Goal: Task Accomplishment & Management: Use online tool/utility

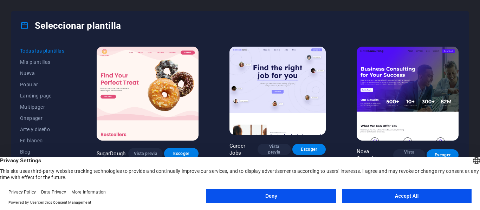
click at [386, 201] on button "Accept All" at bounding box center [407, 196] width 130 height 14
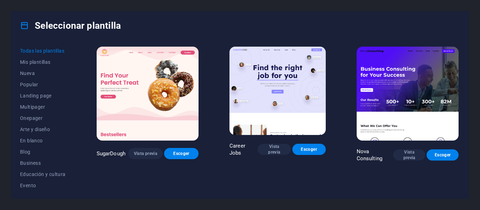
drag, startPoint x: 73, startPoint y: 113, endPoint x: 72, endPoint y: 128, distance: 14.4
click at [72, 128] on div "Todas las plantillas Mis plantillas Nueva Popular Landing page Multipager Onepa…" at bounding box center [47, 117] width 54 height 145
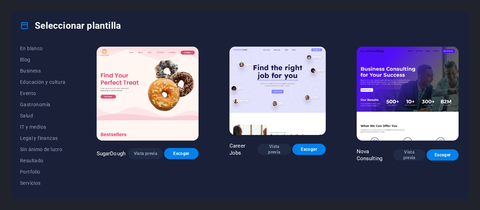
scroll to position [94, 0]
click at [40, 137] on span "Legal y finanzas" at bounding box center [43, 136] width 46 height 6
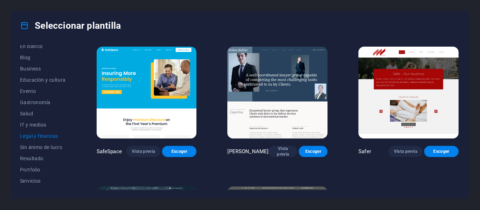
drag, startPoint x: 460, startPoint y: 87, endPoint x: 459, endPoint y: 106, distance: 18.3
click at [459, 106] on div "Todas las plantillas Mis plantillas Nueva Popular Landing page Multipager Onepa…" at bounding box center [240, 119] width 457 height 159
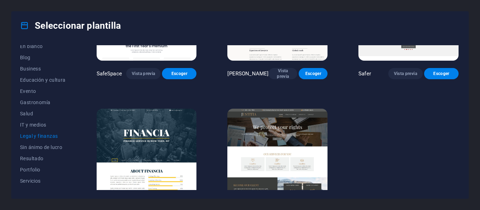
scroll to position [109, 0]
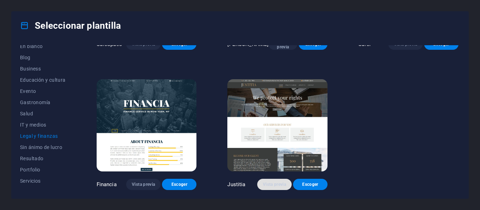
click at [275, 185] on span "Vista previa" at bounding box center [274, 185] width 23 height 6
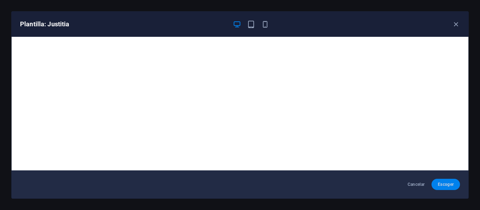
click at [441, 184] on span "Escoger" at bounding box center [445, 185] width 17 height 6
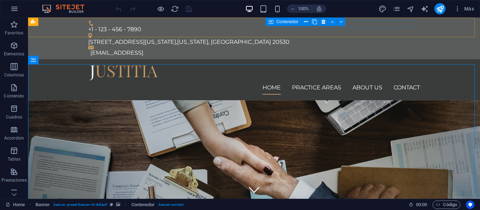
click at [271, 24] on icon at bounding box center [270, 22] width 5 height 8
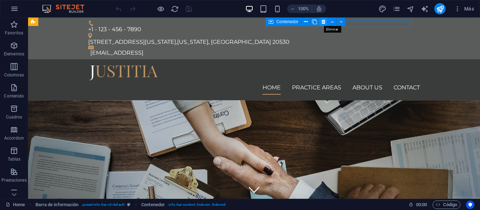
click at [322, 24] on icon at bounding box center [323, 21] width 4 height 7
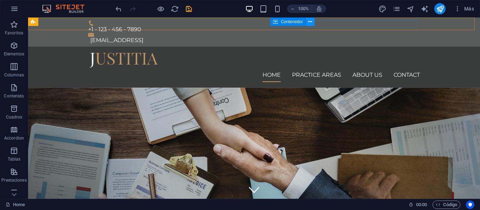
click at [311, 24] on icon at bounding box center [310, 21] width 4 height 7
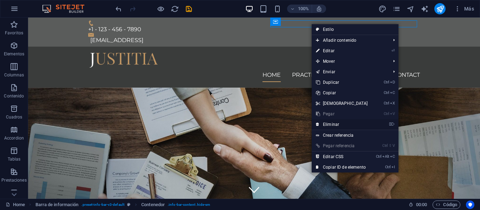
click at [327, 125] on link "⌦ Eliminar" at bounding box center [341, 124] width 60 height 11
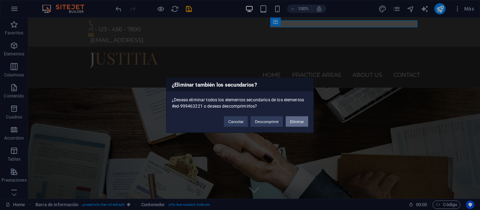
click at [296, 125] on button "Eliminar" at bounding box center [296, 121] width 22 height 11
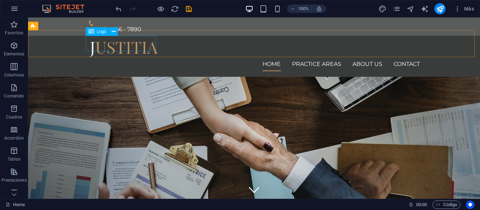
click at [95, 32] on div "Logo" at bounding box center [98, 31] width 24 height 8
click at [116, 33] on button at bounding box center [113, 31] width 8 height 8
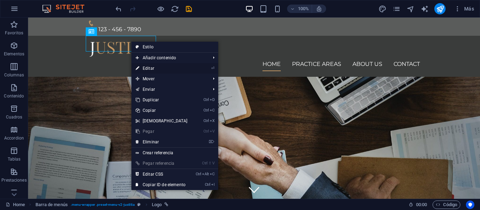
click at [172, 68] on link "⏎ Editar" at bounding box center [161, 68] width 60 height 11
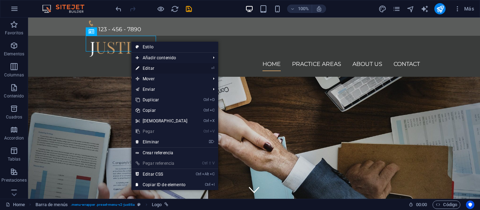
select select "px"
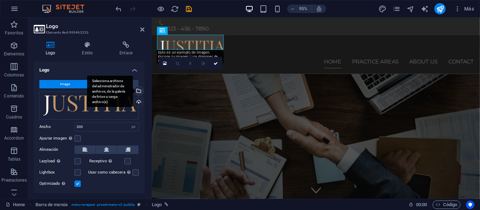
click at [138, 91] on div "Selecciona archivos del administrador de archivos, de la galería de fotos o car…" at bounding box center [138, 91] width 11 height 11
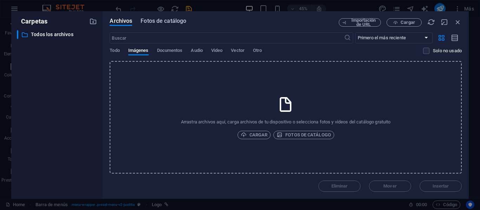
click at [173, 23] on span "Fotos de catálogo" at bounding box center [163, 21] width 46 height 8
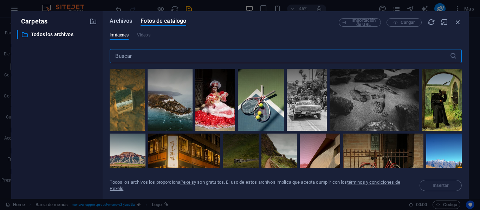
click at [125, 20] on span "Archivos" at bounding box center [121, 21] width 22 height 8
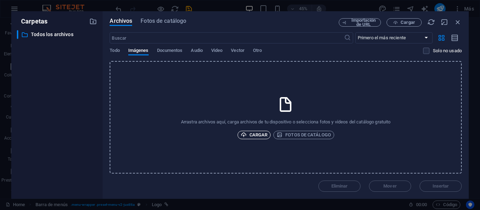
click at [251, 134] on span "Cargar" at bounding box center [254, 135] width 27 height 8
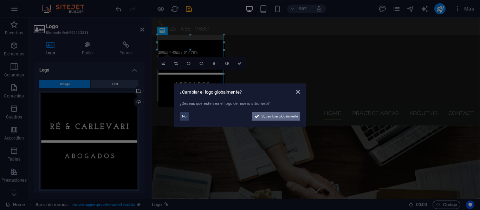
click at [284, 115] on span "Sí, cambiar globalmente" at bounding box center [279, 116] width 37 height 8
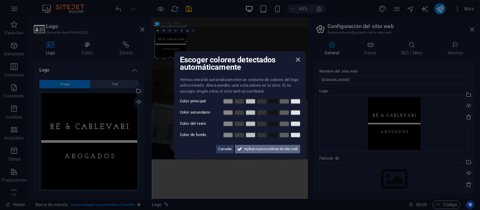
click at [256, 151] on span "Aplicar nuevos colores de sitio web" at bounding box center [271, 149] width 54 height 8
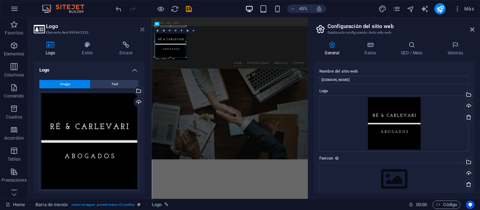
click at [142, 29] on icon at bounding box center [142, 30] width 4 height 6
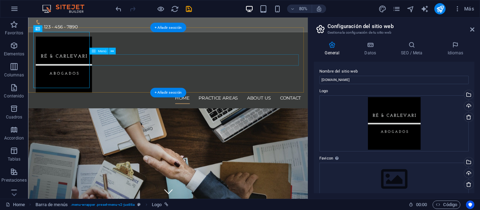
click at [154, 112] on nav "Home Practice Areas About us Contact" at bounding box center [203, 119] width 332 height 14
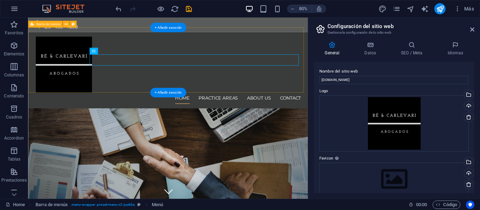
click at [355, 41] on div "Home Practice Areas About us Contact Menu" at bounding box center [202, 84] width 349 height 96
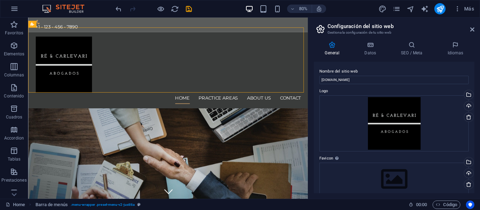
drag, startPoint x: 474, startPoint y: 110, endPoint x: 474, endPoint y: 121, distance: 11.2
click at [474, 121] on div "General Datos SEO / Meta Idiomas Nombre del sitio web [DOMAIN_NAME] Logo Arrast…" at bounding box center [394, 117] width 172 height 163
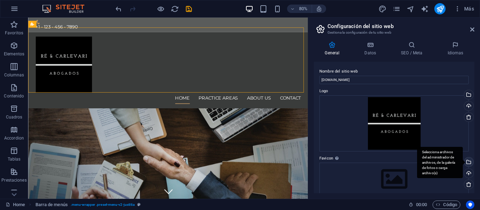
click at [466, 163] on div "Selecciona archivos del administrador de archivos, de la galería de fotos o car…" at bounding box center [467, 163] width 11 height 11
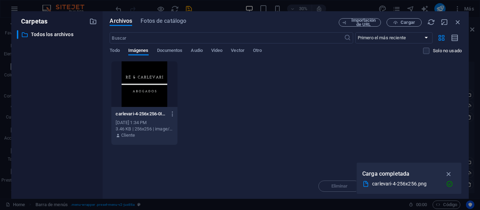
click at [167, 81] on div at bounding box center [144, 84] width 66 height 46
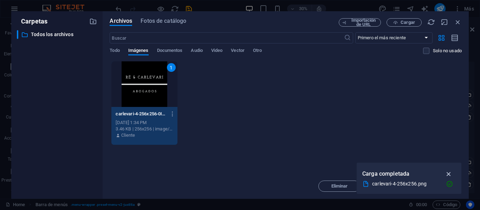
click at [450, 173] on icon "button" at bounding box center [449, 174] width 8 height 8
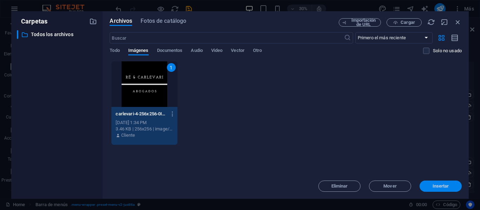
click at [449, 187] on span "Insertar" at bounding box center [440, 186] width 37 height 4
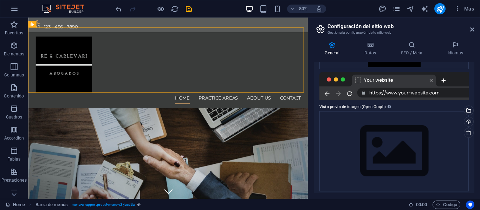
scroll to position [154, 0]
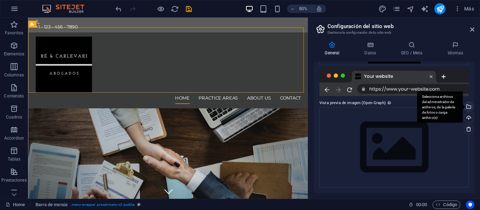
click at [468, 106] on div "Selecciona archivos del administrador de archivos, de la galería de fotos o car…" at bounding box center [467, 107] width 11 height 11
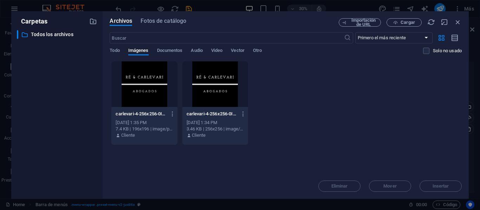
click at [209, 86] on div at bounding box center [215, 84] width 66 height 46
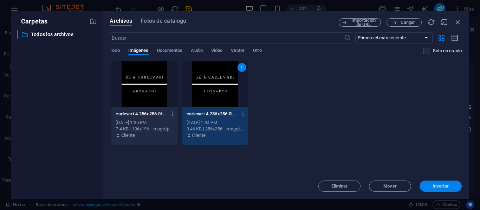
click at [444, 190] on button "Insertar" at bounding box center [440, 186] width 42 height 11
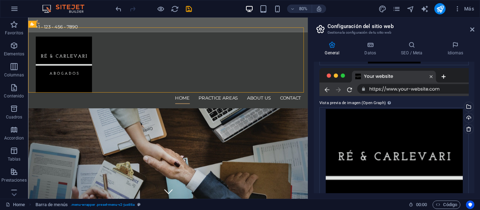
scroll to position [214, 0]
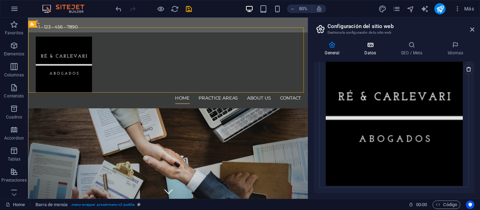
click at [374, 47] on icon at bounding box center [370, 44] width 34 height 7
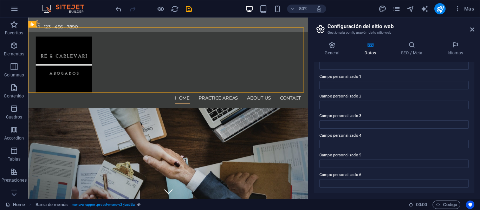
scroll to position [45, 0]
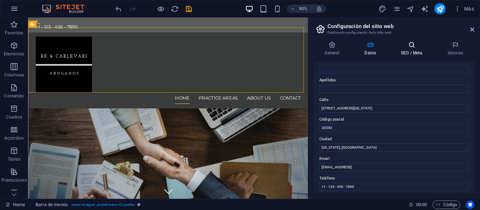
click at [418, 49] on h4 "SEO / Meta" at bounding box center [413, 48] width 46 height 15
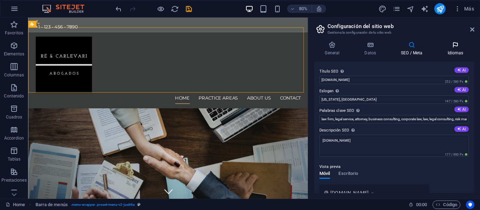
click at [457, 44] on icon at bounding box center [455, 44] width 38 height 7
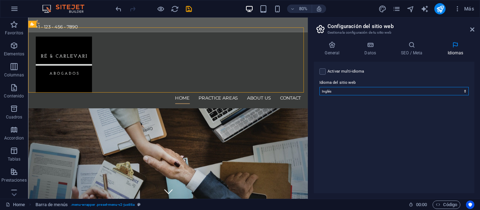
click at [424, 92] on select "Abkhazian Afar Afrikaans Akan Albanés Alemán Amharic Árabe Aragonese Armenian A…" at bounding box center [393, 91] width 149 height 8
click at [424, 93] on select "Abkhazian Afar Afrikaans Akan Albanés Alemán Amharic Árabe Aragonese Armenian A…" at bounding box center [393, 91] width 149 height 8
click at [323, 71] on label at bounding box center [322, 71] width 6 height 6
click at [0, 0] on input "Activar multi-idioma Para desactivar la opción multi-idioma, elimine todos los …" at bounding box center [0, 0] width 0 height 0
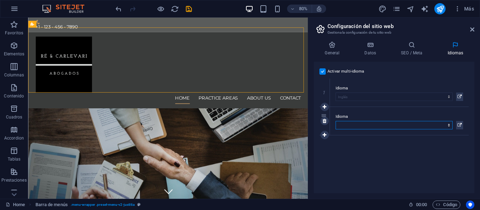
click at [352, 123] on select "Abkhazian Afar Afrikaans Akan Albanés Alemán Amharic Árabe Aragonese Armenian A…" at bounding box center [393, 125] width 117 height 8
select select "44"
click at [335, 121] on select "Abkhazian Afar Afrikaans Akan Albanés Alemán Amharic Árabe Aragonese Armenian A…" at bounding box center [393, 125] width 117 height 8
click at [360, 153] on div "Activar multi-idioma Para desactivar la opción multi-idioma, elimine todos los …" at bounding box center [394, 128] width 160 height 132
click at [364, 160] on div "Activar multi-idioma Para desactivar la opción multi-idioma, elimine todos los …" at bounding box center [394, 128] width 160 height 132
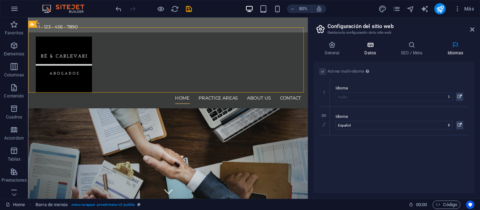
click at [373, 50] on h4 "Datos" at bounding box center [371, 48] width 37 height 15
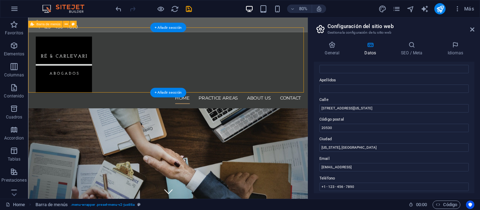
click at [313, 94] on div "Home Practice Areas About us Contact Menu" at bounding box center [202, 84] width 349 height 96
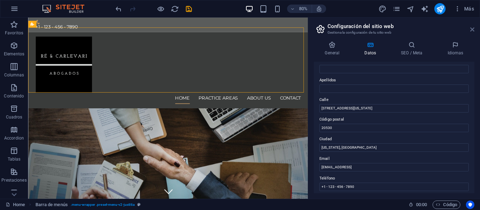
click at [472, 30] on icon at bounding box center [472, 30] width 4 height 6
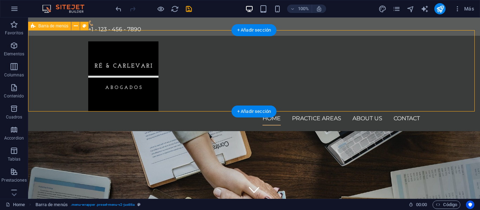
click at [64, 85] on div "Home Practice Areas About us Contact Menu" at bounding box center [254, 84] width 452 height 96
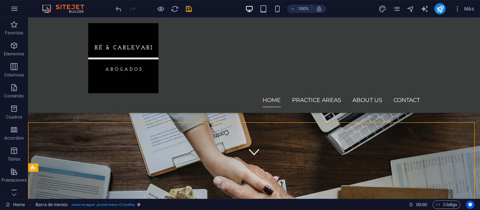
scroll to position [0, 0]
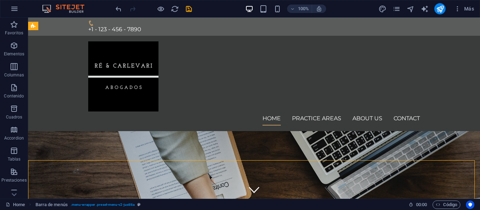
drag, startPoint x: 477, startPoint y: 164, endPoint x: 475, endPoint y: 32, distance: 132.1
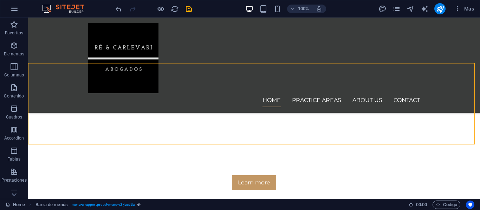
scroll to position [173, 0]
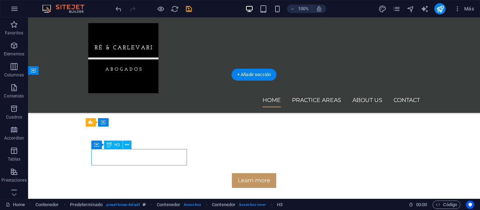
click at [140, 157] on div "H1 Banner Banner Contenedor Barra de menús Menú Barra de información Logo Texto…" at bounding box center [254, 109] width 452 height 182
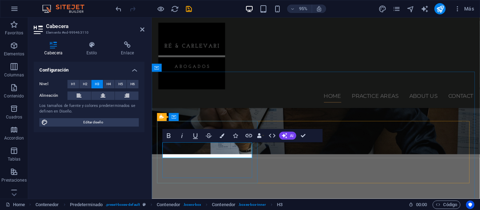
drag, startPoint x: 230, startPoint y: 158, endPoint x: 192, endPoint y: 160, distance: 37.6
click at [131, 170] on div "Configuración Nivel H1 H2 H3 H4 H5 H6 Alineación Los tamaños de fuente y colore…" at bounding box center [89, 128] width 111 height 132
click at [129, 164] on div "Configuración Nivel H1 H2 H3 H4 H5 H6 Alineación Los tamaños de fuente y colore…" at bounding box center [89, 128] width 111 height 132
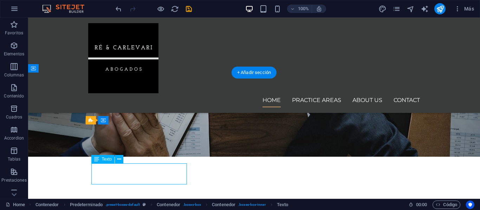
drag, startPoint x: 98, startPoint y: 171, endPoint x: 158, endPoint y: 178, distance: 60.2
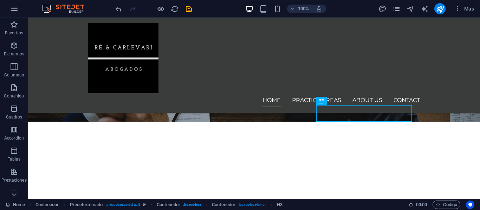
scroll to position [217, 0]
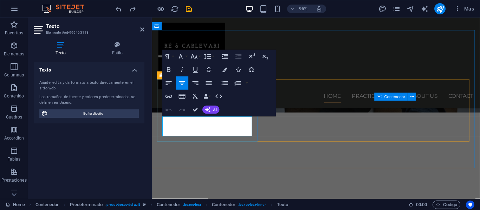
drag, startPoint x: 237, startPoint y: 137, endPoint x: 164, endPoint y: 123, distance: 74.4
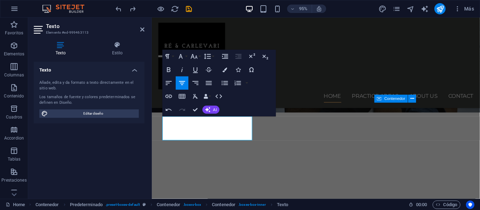
click at [134, 151] on div "Texto Añade, edita y da formato a texto directamente en el sitio web. Los tamañ…" at bounding box center [89, 128] width 111 height 132
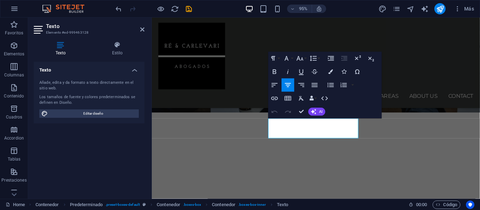
click at [107, 138] on div "Texto Añade, edita y da formato a texto directamente en el sitio web. Los tamañ…" at bounding box center [89, 128] width 111 height 132
click at [133, 69] on h4 "Texto" at bounding box center [89, 68] width 111 height 13
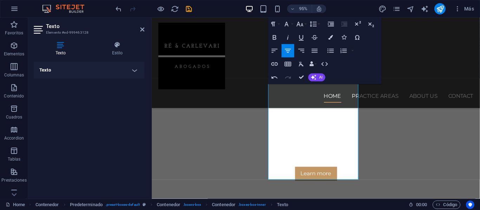
scroll to position [257, 0]
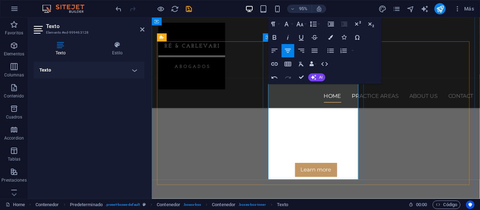
drag, startPoint x: 356, startPoint y: 183, endPoint x: 315, endPoint y: 170, distance: 43.1
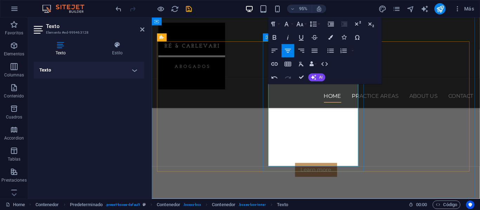
drag, startPoint x: 310, startPoint y: 119, endPoint x: 343, endPoint y: 128, distance: 35.0
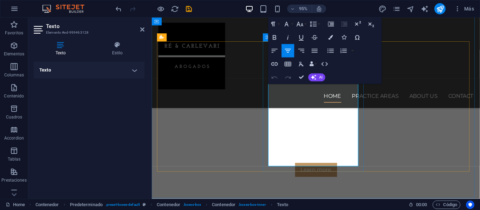
drag, startPoint x: 363, startPoint y: 161, endPoint x: 279, endPoint y: 162, distance: 83.6
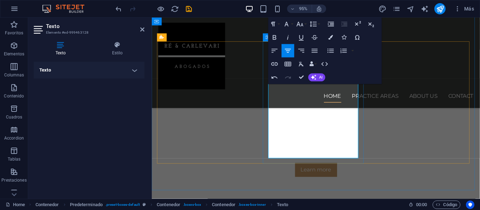
drag, startPoint x: 335, startPoint y: 119, endPoint x: 302, endPoint y: 116, distance: 32.8
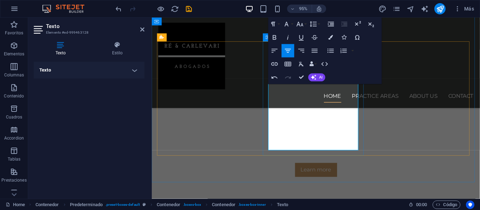
drag, startPoint x: 345, startPoint y: 136, endPoint x: 301, endPoint y: 137, distance: 44.3
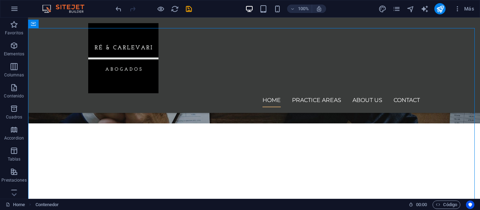
scroll to position [207, 0]
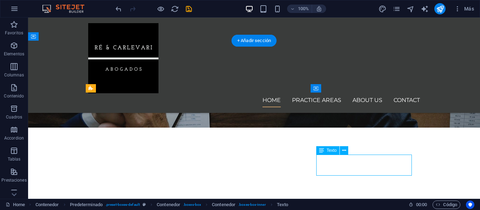
drag, startPoint x: 324, startPoint y: 159, endPoint x: 372, endPoint y: 166, distance: 47.5
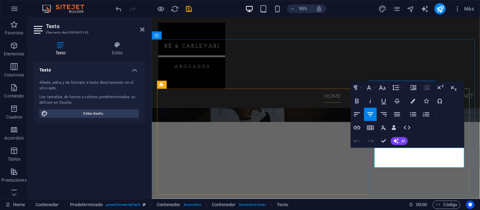
drag, startPoint x: 462, startPoint y: 173, endPoint x: 385, endPoint y: 155, distance: 79.2
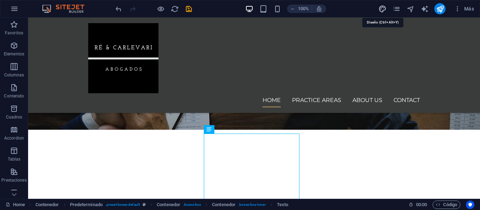
click at [383, 6] on icon "design" at bounding box center [382, 9] width 8 height 8
select select "px"
select select "400"
select select "px"
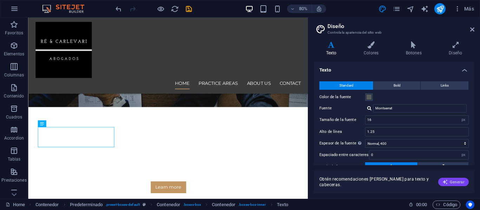
click at [458, 181] on span "Generar" at bounding box center [453, 182] width 22 height 6
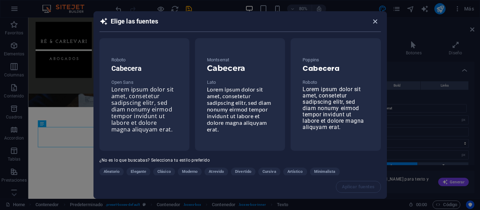
click at [374, 22] on icon "button" at bounding box center [375, 22] width 8 height 8
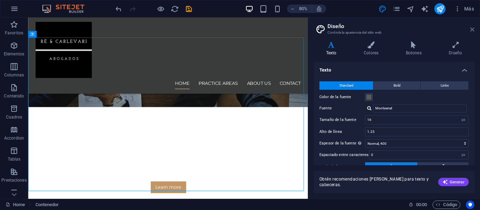
click at [472, 28] on icon at bounding box center [472, 30] width 4 height 6
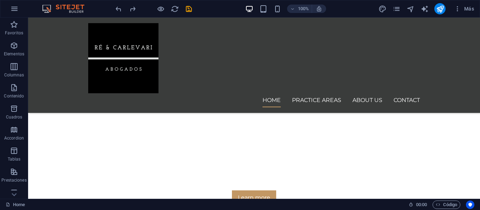
scroll to position [235, 0]
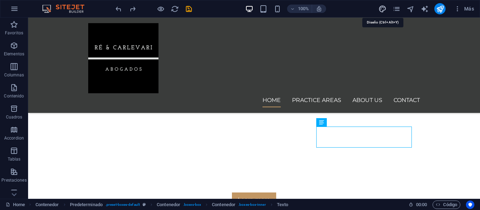
click at [381, 8] on icon "design" at bounding box center [382, 9] width 8 height 8
select select "px"
select select "400"
select select "px"
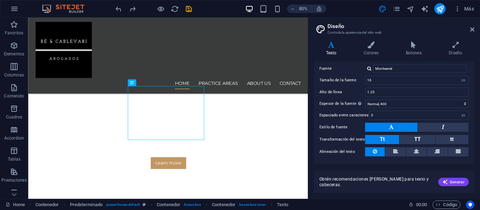
scroll to position [57, 0]
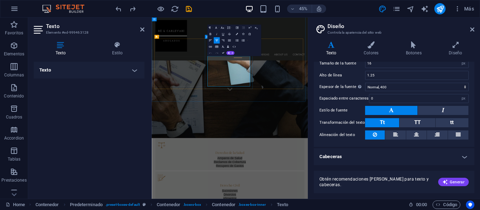
drag, startPoint x: 474, startPoint y: 113, endPoint x: 474, endPoint y: 97, distance: 16.2
click at [474, 97] on div "Variantes Texto Colores Botones Diseño Texto Standard Bold Links Color de la fu…" at bounding box center [394, 117] width 172 height 163
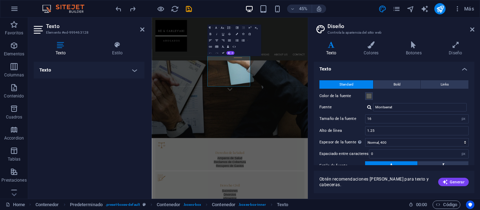
scroll to position [0, 0]
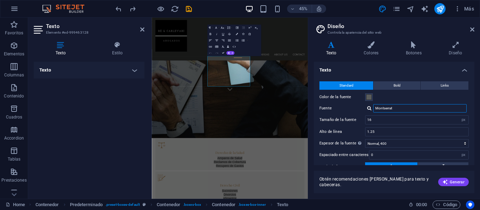
click at [419, 110] on input "Montserrat" at bounding box center [419, 108] width 93 height 8
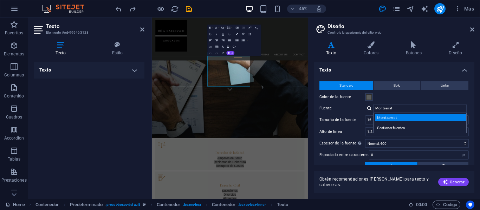
click at [403, 118] on div "Montserrat" at bounding box center [421, 117] width 93 height 7
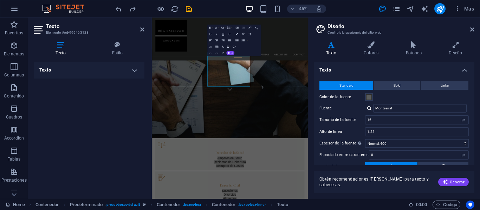
drag, startPoint x: 472, startPoint y: 88, endPoint x: 475, endPoint y: 110, distance: 21.3
click at [475, 110] on div "Variantes Texto Colores Botones Diseño Texto Standard Bold Links Color de la fu…" at bounding box center [394, 117] width 172 height 163
drag, startPoint x: 472, startPoint y: 104, endPoint x: 472, endPoint y: 115, distance: 10.9
click at [472, 115] on div "Standard Bold Links Color de la fuente Fuente Montserrat Gestionar [PERSON_NAME…" at bounding box center [393, 138] width 163 height 129
drag, startPoint x: 472, startPoint y: 115, endPoint x: 473, endPoint y: 146, distance: 30.6
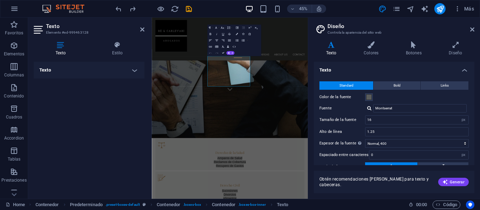
click at [473, 146] on div "Texto Standard Bold Links Color de la fuente Fuente Montserrat Gestionar [PERSO…" at bounding box center [394, 114] width 160 height 104
click at [475, 144] on div "Variantes Texto Colores Botones Diseño Texto Standard Bold Links Color de la fu…" at bounding box center [394, 117] width 172 height 163
click at [473, 33] on header "Diseño Controla la apariencia del sitio web" at bounding box center [394, 27] width 159 height 18
click at [473, 26] on h2 "Diseño" at bounding box center [400, 26] width 147 height 6
click at [473, 32] on icon at bounding box center [472, 30] width 4 height 6
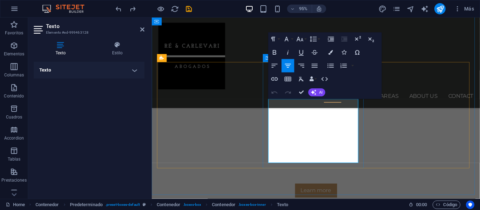
drag, startPoint x: 326, startPoint y: 119, endPoint x: 286, endPoint y: 123, distance: 39.5
click at [292, 39] on button "Font Family" at bounding box center [288, 39] width 13 height 13
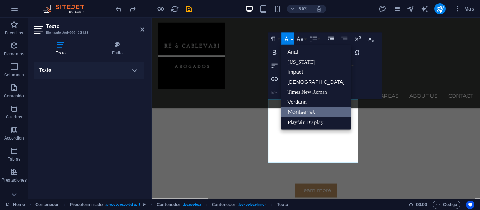
click at [296, 110] on link "Montserrat" at bounding box center [316, 112] width 70 height 10
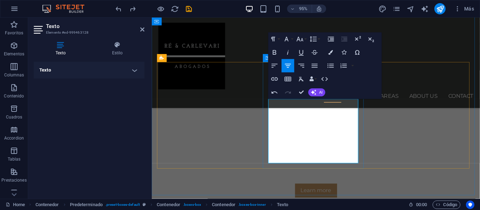
drag, startPoint x: 346, startPoint y: 167, endPoint x: 294, endPoint y: 98, distance: 86.5
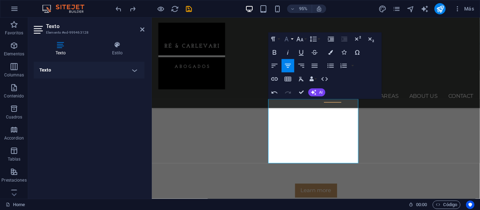
click at [288, 37] on icon "button" at bounding box center [287, 39] width 8 height 8
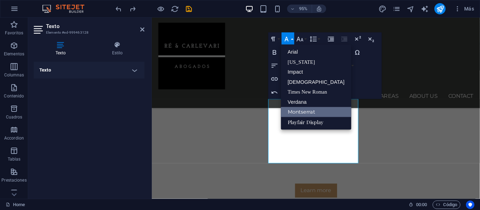
click at [298, 111] on link "Montserrat" at bounding box center [316, 112] width 70 height 10
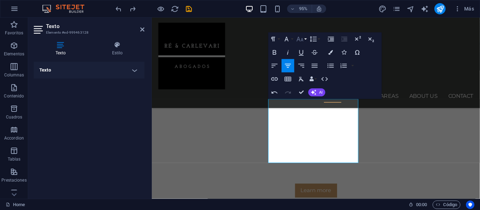
click at [302, 40] on icon "button" at bounding box center [299, 39] width 7 height 5
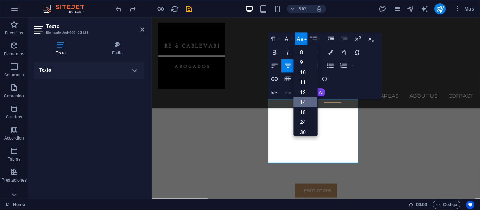
click at [309, 99] on link "14" at bounding box center [306, 102] width 24 height 10
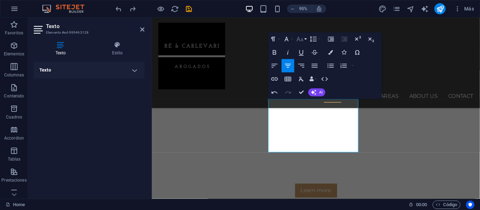
click at [300, 40] on icon "button" at bounding box center [300, 39] width 8 height 8
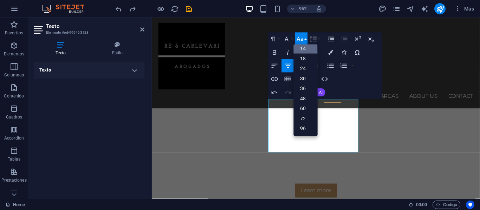
scroll to position [57, 0]
click at [306, 57] on link "18" at bounding box center [306, 59] width 24 height 10
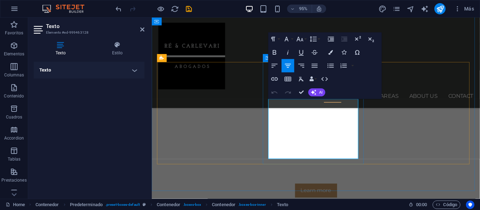
drag, startPoint x: 344, startPoint y: 163, endPoint x: 440, endPoint y: 103, distance: 113.4
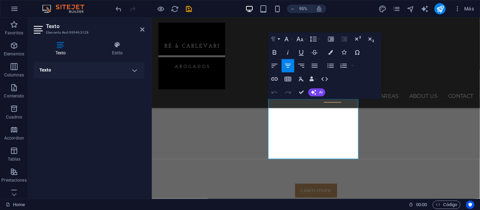
click at [278, 39] on button "Paragraph Format" at bounding box center [274, 39] width 13 height 13
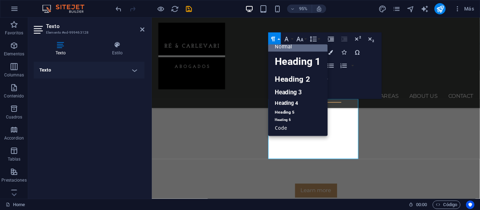
scroll to position [6, 0]
click at [278, 39] on button "Paragraph Format" at bounding box center [274, 39] width 13 height 13
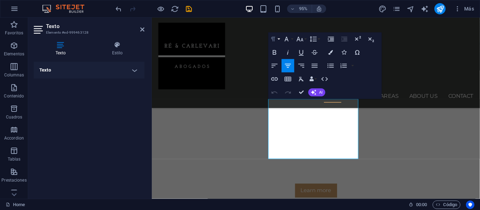
click at [278, 39] on button "Paragraph Format" at bounding box center [274, 39] width 13 height 13
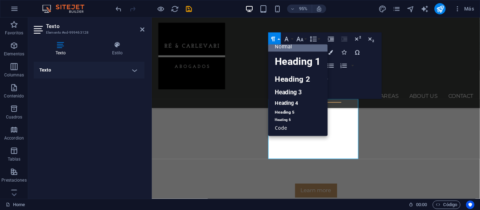
click at [278, 39] on button "Paragraph Format" at bounding box center [274, 39] width 13 height 13
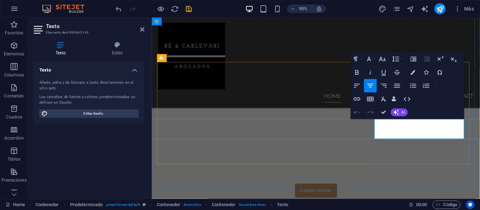
click at [360, 58] on button "Paragraph Format" at bounding box center [356, 59] width 13 height 13
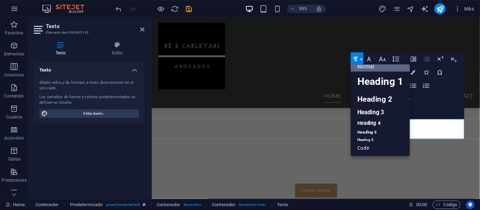
click at [360, 58] on button "Paragraph Format" at bounding box center [356, 59] width 13 height 13
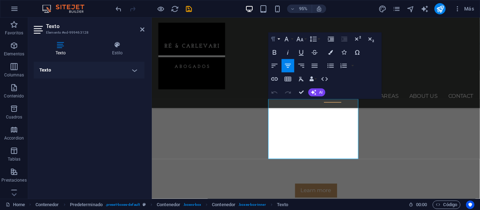
click at [275, 42] on icon "button" at bounding box center [273, 39] width 8 height 8
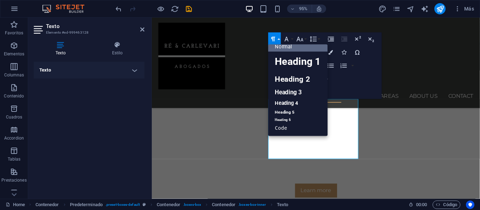
click at [287, 48] on link "Normal" at bounding box center [297, 47] width 59 height 10
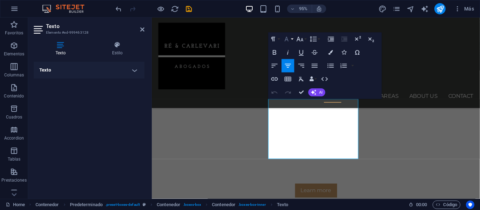
click at [290, 38] on icon "button" at bounding box center [287, 39] width 8 height 8
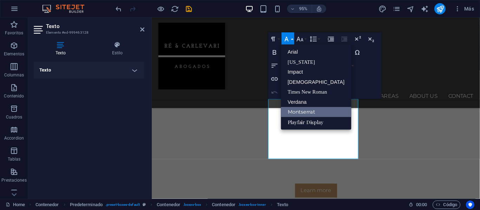
scroll to position [0, 0]
click at [298, 37] on icon "button" at bounding box center [299, 39] width 7 height 5
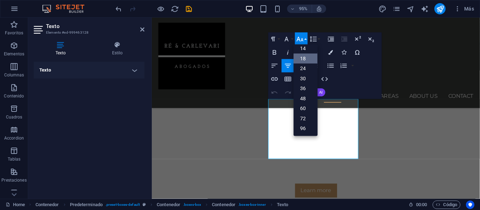
scroll to position [57, 0]
click at [304, 47] on link "14" at bounding box center [306, 49] width 24 height 10
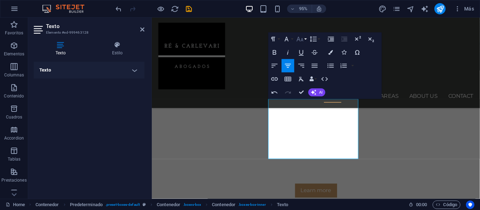
click at [302, 39] on icon "button" at bounding box center [299, 39] width 7 height 5
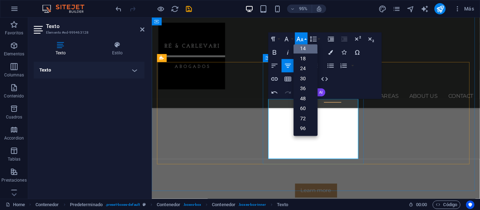
drag, startPoint x: 346, startPoint y: 163, endPoint x: 289, endPoint y: 81, distance: 99.8
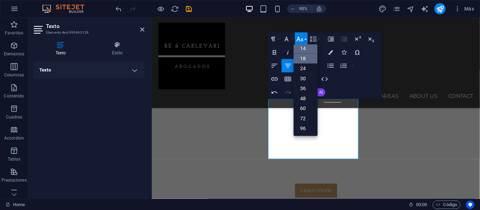
click at [307, 59] on link "18" at bounding box center [306, 59] width 24 height 10
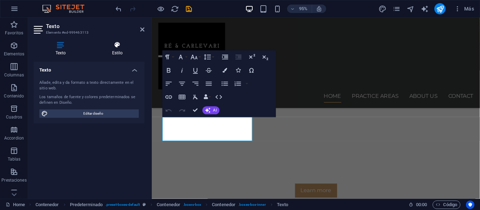
click at [122, 50] on h4 "Estilo" at bounding box center [117, 48] width 54 height 15
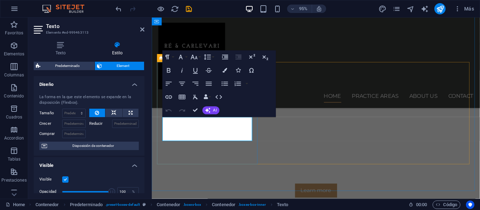
drag, startPoint x: 242, startPoint y: 144, endPoint x: 315, endPoint y: 131, distance: 74.1
click at [317, 86] on div "Home Practice Areas About us Contact Menu" at bounding box center [324, 66] width 345 height 96
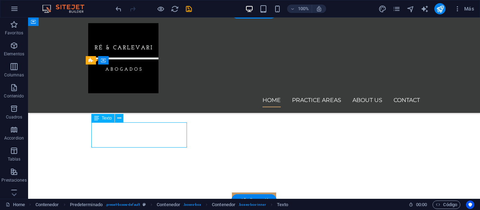
drag, startPoint x: 162, startPoint y: 131, endPoint x: 39, endPoint y: 137, distance: 123.0
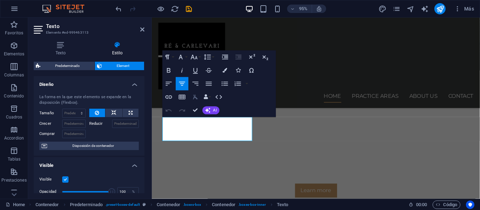
click at [196, 96] on icon "button" at bounding box center [195, 97] width 8 height 8
drag, startPoint x: 245, startPoint y: 142, endPoint x: 177, endPoint y: 126, distance: 69.9
click at [196, 96] on icon "button" at bounding box center [195, 97] width 8 height 8
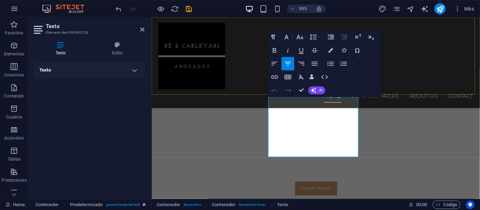
drag, startPoint x: 345, startPoint y: 158, endPoint x: 288, endPoint y: 86, distance: 92.0
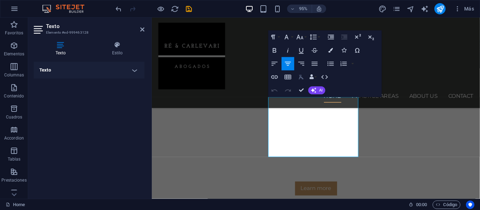
click at [301, 78] on icon "button" at bounding box center [301, 77] width 8 height 8
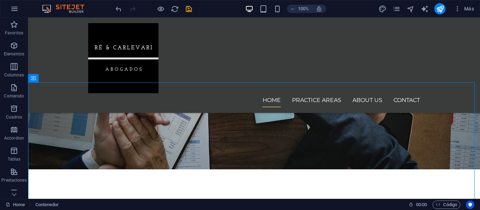
scroll to position [206, 0]
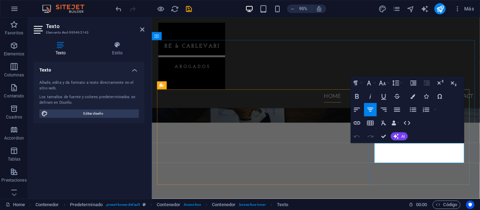
drag, startPoint x: 463, startPoint y: 170, endPoint x: 384, endPoint y: 145, distance: 82.3
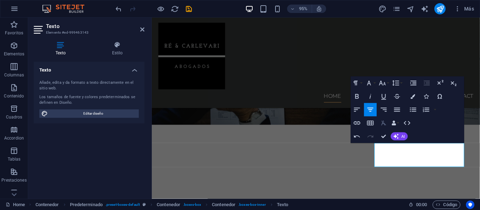
click at [385, 122] on icon "button" at bounding box center [384, 123] width 8 height 8
drag, startPoint x: 472, startPoint y: 170, endPoint x: 414, endPoint y: 150, distance: 61.1
click at [384, 122] on icon "button" at bounding box center [384, 123] width 8 height 8
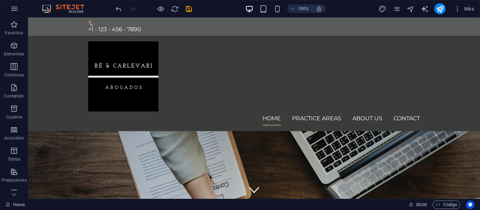
scroll to position [12, 0]
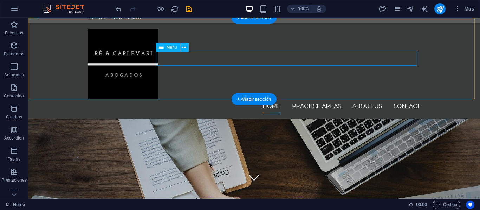
click at [325, 99] on nav "Home Practice Areas About us Contact" at bounding box center [254, 106] width 332 height 14
click at [336, 99] on nav "Home Practice Areas About us Contact" at bounding box center [254, 106] width 332 height 14
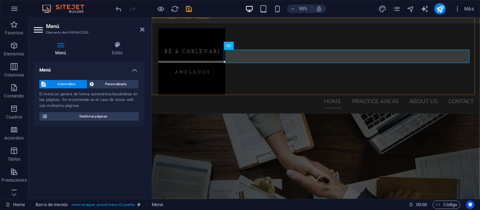
click at [368, 87] on div "Home Practice Areas About us Contact Menu" at bounding box center [324, 72] width 345 height 96
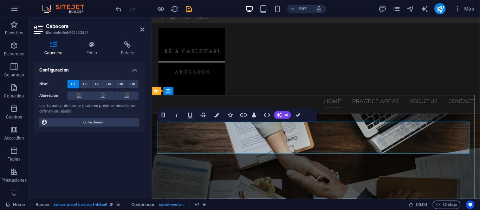
drag, startPoint x: 399, startPoint y: 142, endPoint x: 238, endPoint y: 142, distance: 161.5
drag, startPoint x: 281, startPoint y: 145, endPoint x: 249, endPoint y: 140, distance: 31.5
drag, startPoint x: 401, startPoint y: 149, endPoint x: 224, endPoint y: 139, distance: 176.9
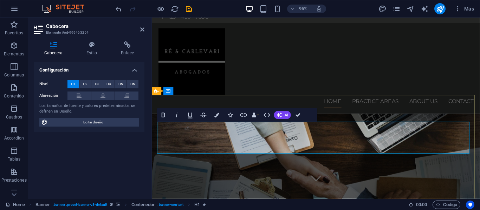
click at [94, 51] on h4 "Estilo" at bounding box center [93, 48] width 35 height 15
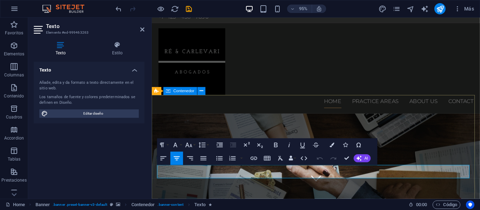
drag, startPoint x: 424, startPoint y: 183, endPoint x: 155, endPoint y: 175, distance: 269.8
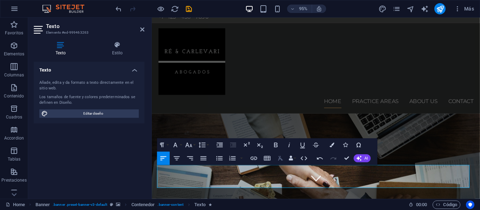
click at [281, 158] on icon "button" at bounding box center [280, 159] width 8 height 8
drag, startPoint x: 263, startPoint y: 180, endPoint x: 153, endPoint y: 180, distance: 110.3
click at [281, 159] on icon "button" at bounding box center [280, 158] width 5 height 5
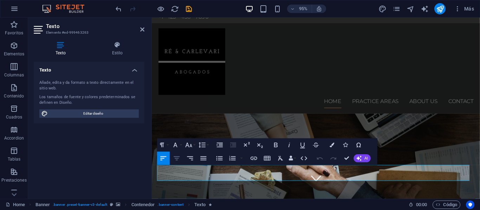
click at [179, 160] on icon "button" at bounding box center [177, 159] width 8 height 8
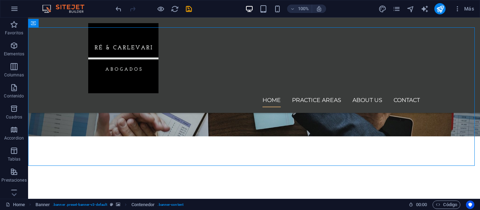
scroll to position [132, 0]
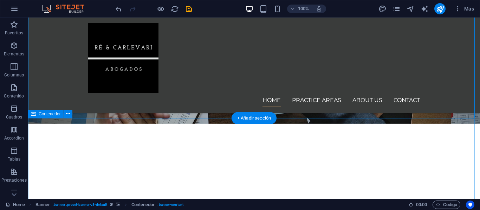
drag, startPoint x: 304, startPoint y: 133, endPoint x: 337, endPoint y: 129, distance: 33.2
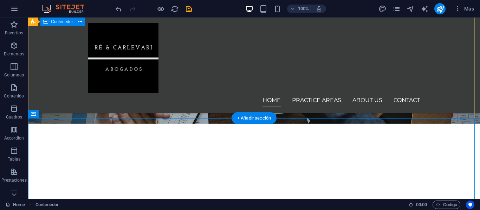
click at [304, 124] on div "[PERSON_NAME] & [PERSON_NAME] Abogados Learn more" at bounding box center [254, 193] width 452 height 139
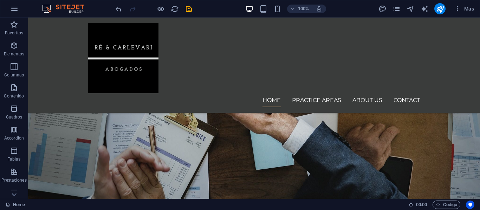
scroll to position [0, 0]
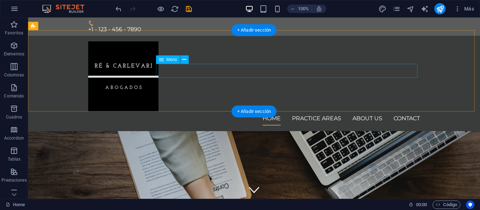
click at [380, 112] on nav "Home Practice Areas About us Contact" at bounding box center [254, 119] width 332 height 14
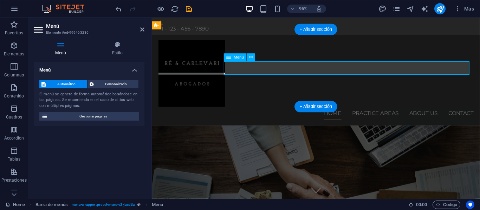
click at [440, 112] on nav "Home Practice Areas About us Contact" at bounding box center [325, 119] width 332 height 14
click at [449, 112] on nav "Home Practice Areas About us Contact" at bounding box center [325, 119] width 332 height 14
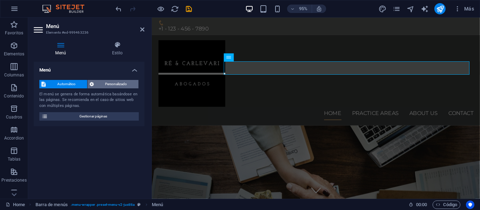
click at [124, 83] on span "Personalizado" at bounding box center [116, 84] width 41 height 8
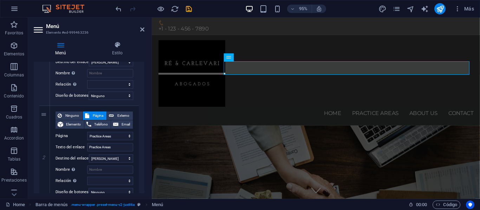
scroll to position [137, 0]
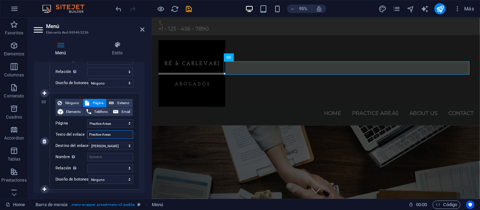
drag, startPoint x: 115, startPoint y: 135, endPoint x: 103, endPoint y: 136, distance: 12.3
click at [103, 136] on input "Practice Areas" at bounding box center [110, 135] width 46 height 8
type input "Practice"
select select
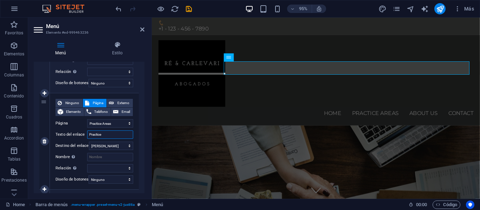
select select
type input "áreaPractice"
select select
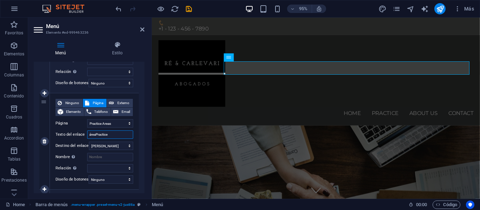
select select
type input "Practice"
select select
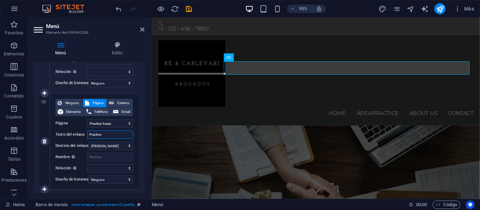
select select
type input "áPractice"
select select
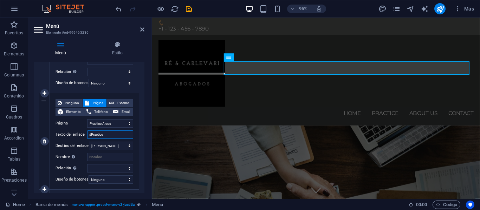
select select
type input "Practice"
select select
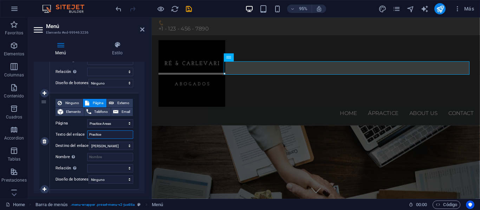
select select
type input "ÁPractice"
select select
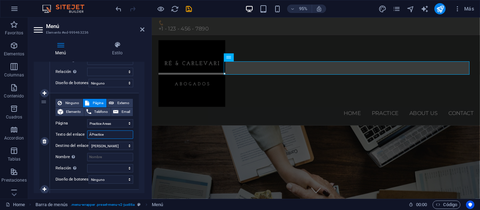
select select
type input "Áreas de Practice"
select select
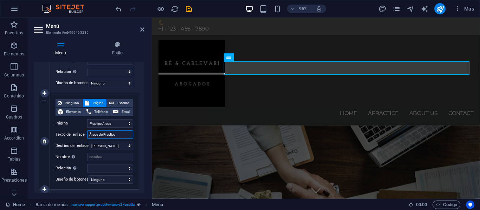
select select
click at [109, 136] on input "Áreas de Practice" at bounding box center [110, 135] width 46 height 8
type input "Áreas de Prctice"
select select
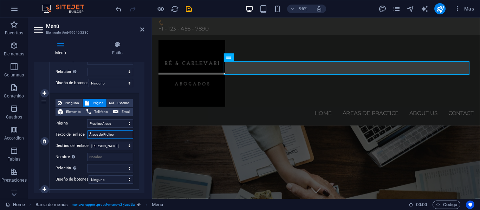
select select
type input "Áreas de Práctice"
select select
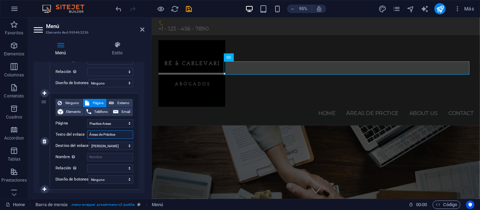
select select
click at [123, 136] on input "Áreas de Práctice" at bounding box center [110, 135] width 46 height 8
type input "Áreas de Práctic"
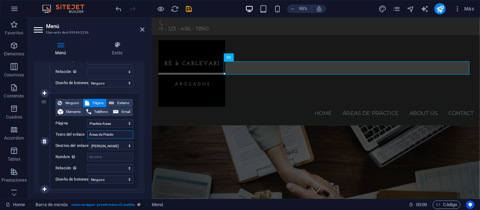
select select
type input "Áreas de"
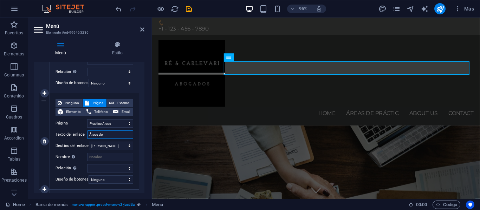
select select
type input "Áreas de Ejercicio"
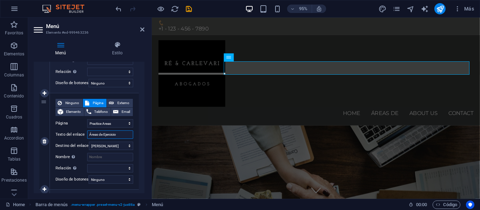
select select
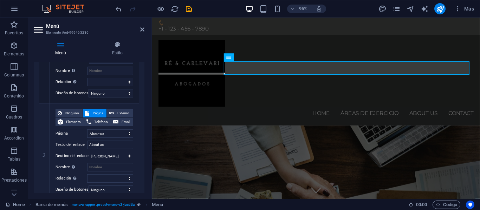
scroll to position [238, 0]
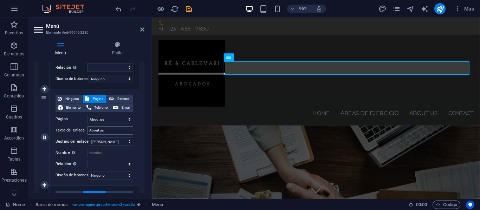
type input "Áreas de Ejercicio"
drag, startPoint x: 110, startPoint y: 131, endPoint x: 66, endPoint y: 128, distance: 44.0
click at [66, 128] on div "Texto del enlace About us" at bounding box center [94, 130] width 78 height 8
type input "N"
select select
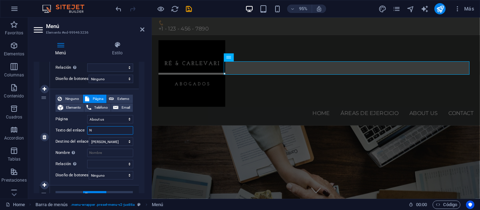
select select
type input "Nosot"
select select
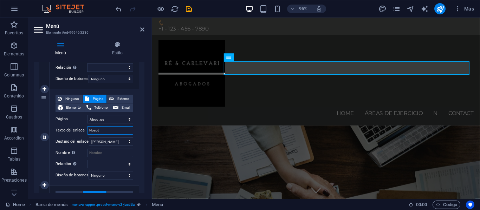
select select
type input "Nosotros"
select select
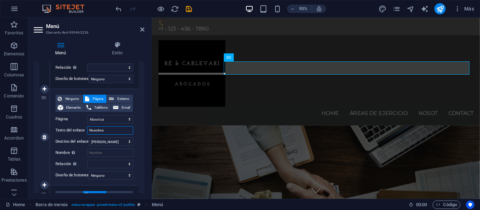
select select
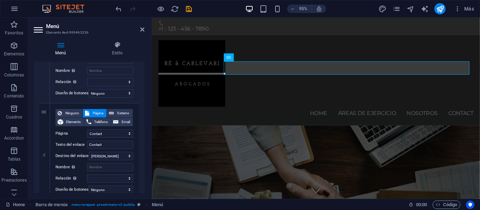
scroll to position [324, 0]
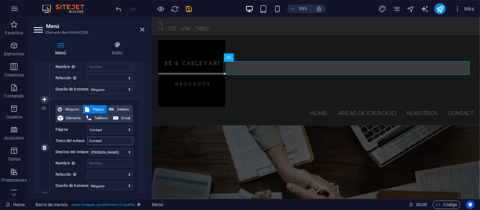
type input "Nosotros"
click at [107, 139] on input "Contact" at bounding box center [110, 141] width 46 height 8
type input "Cont"
select select
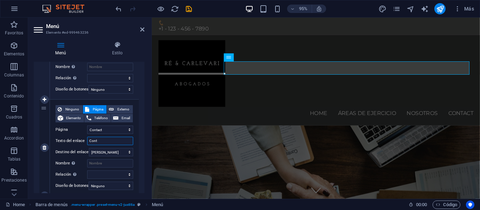
select select
type input "Contáctenos"
select select
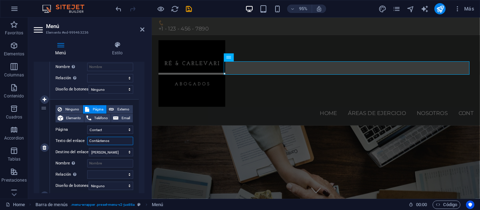
select select
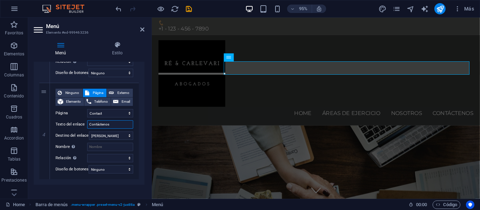
scroll to position [351, 0]
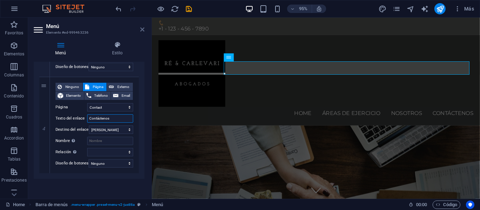
type input "Contáctenos"
click at [142, 31] on icon at bounding box center [142, 30] width 4 height 6
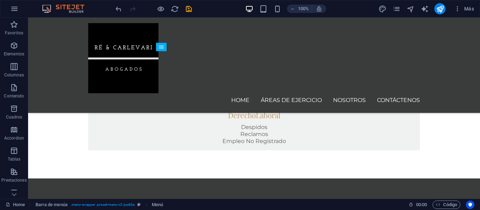
scroll to position [582, 0]
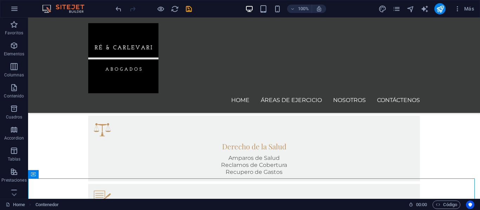
scroll to position [452, 0]
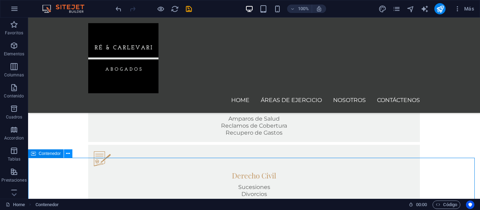
click at [69, 154] on icon at bounding box center [68, 153] width 4 height 7
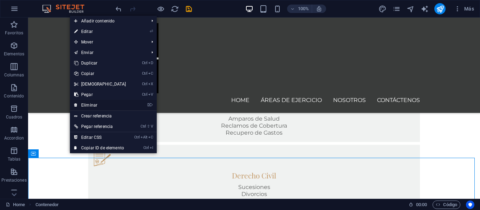
click at [103, 103] on link "⌦ Eliminar" at bounding box center [100, 105] width 60 height 11
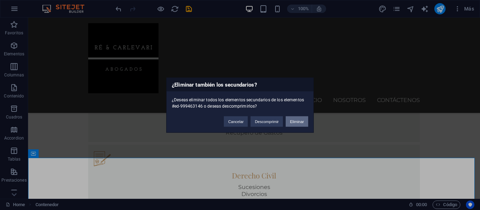
click at [295, 120] on button "Eliminar" at bounding box center [296, 121] width 22 height 11
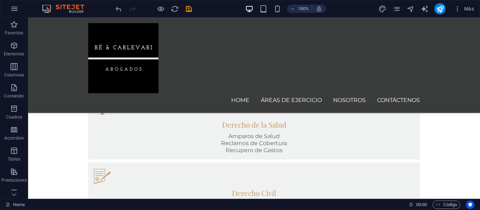
scroll to position [466, 0]
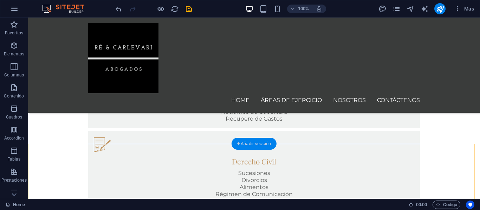
click at [264, 146] on div "+ Añadir sección" at bounding box center [253, 144] width 45 height 12
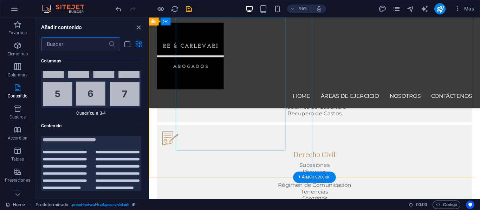
scroll to position [2359, 0]
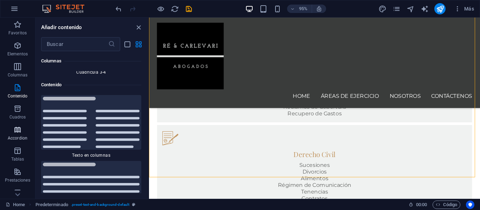
click at [23, 132] on span "Accordion" at bounding box center [17, 134] width 35 height 17
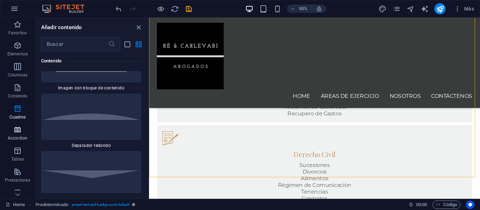
scroll to position [4327, 0]
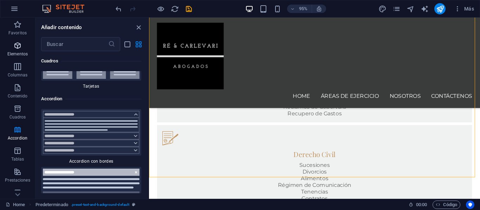
click at [20, 48] on icon "button" at bounding box center [17, 45] width 8 height 8
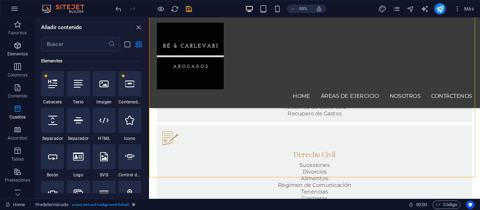
scroll to position [132, 0]
click at [74, 120] on icon at bounding box center [78, 120] width 9 height 9
select select "%"
select select "px"
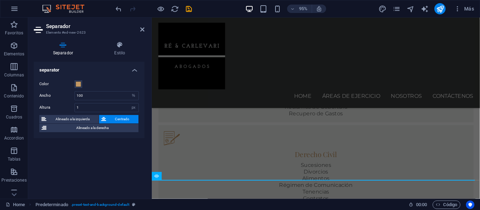
scroll to position [483, 0]
click at [122, 161] on div "separator Color Ancho 100 px rem % vh vw Altura 1 px rem vh vw Alineado a la iz…" at bounding box center [89, 128] width 111 height 132
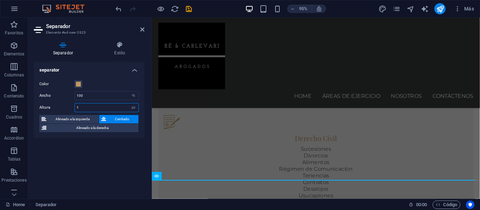
click at [110, 106] on input "1" at bounding box center [107, 108] width 64 height 8
click at [80, 83] on span at bounding box center [79, 84] width 6 height 6
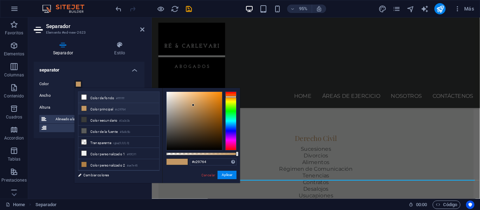
click at [87, 97] on li "Color de fondo #ffffff" at bounding box center [118, 97] width 81 height 11
type input "#ffffff"
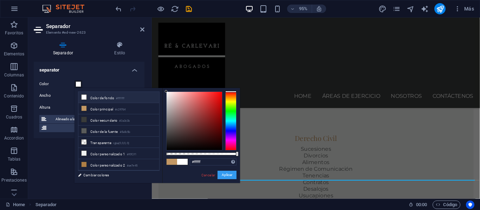
click at [224, 175] on button "Aplicar" at bounding box center [226, 175] width 19 height 8
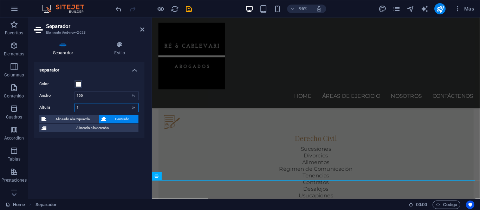
click at [92, 109] on input "1" at bounding box center [107, 108] width 64 height 8
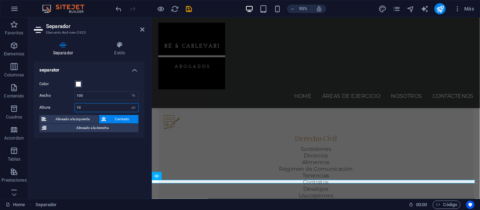
click at [93, 108] on input "10" at bounding box center [107, 108] width 64 height 8
type input "100"
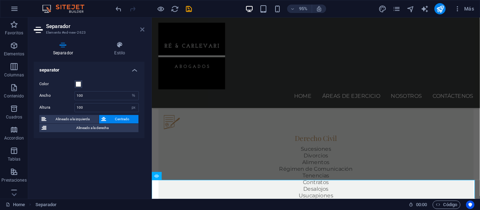
click at [140, 29] on icon at bounding box center [142, 30] width 4 height 6
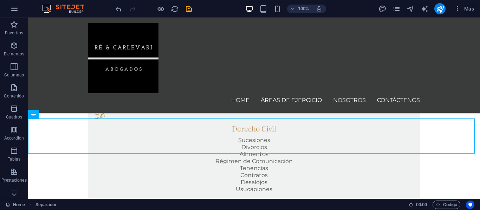
scroll to position [489, 0]
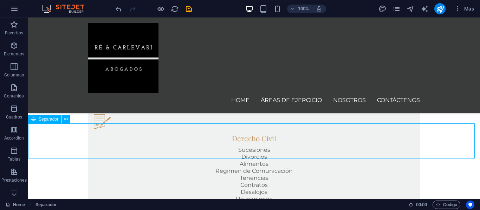
click at [33, 121] on icon at bounding box center [33, 119] width 5 height 8
click at [66, 120] on icon at bounding box center [66, 119] width 4 height 7
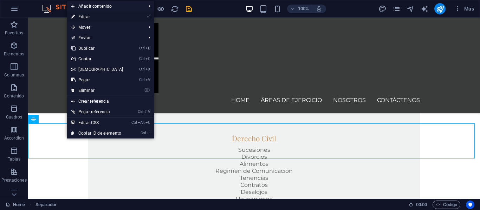
click at [99, 19] on link "⏎ Editar" at bounding box center [97, 17] width 60 height 11
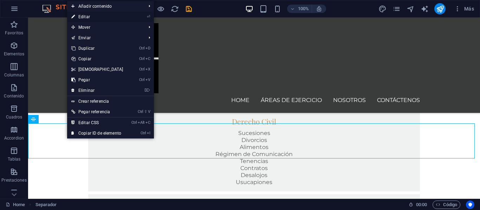
select select "%"
select select "px"
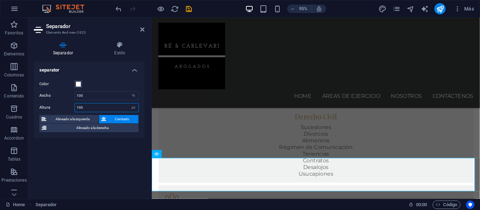
click at [84, 107] on input "100" at bounding box center [107, 108] width 64 height 8
type input "1"
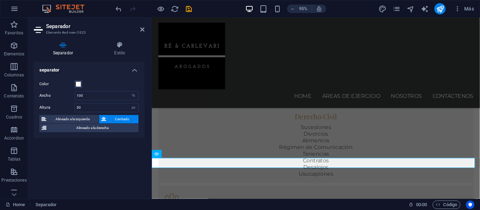
click at [119, 168] on div "separator Color Ancho 100 px rem % vh vw Altura 30 px rem vh vw Alineado a la i…" at bounding box center [89, 128] width 111 height 132
click at [78, 107] on input "30" at bounding box center [107, 108] width 64 height 8
type input "40"
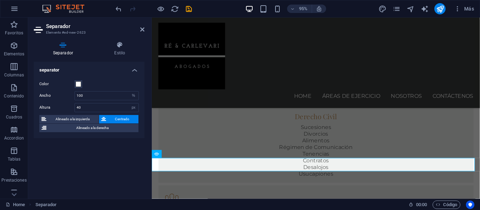
click at [101, 149] on div "separator Color Ancho 100 px rem % vh vw Altura 40 px rem vh vw Alineado a la i…" at bounding box center [89, 128] width 111 height 132
click at [143, 28] on icon at bounding box center [142, 30] width 4 height 6
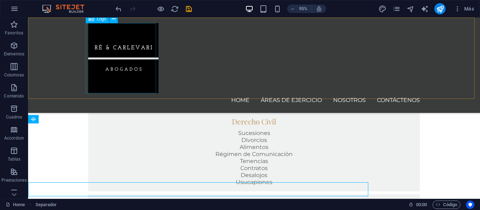
scroll to position [489, 0]
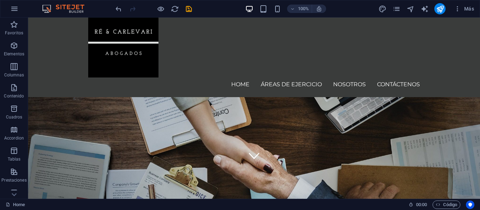
scroll to position [42, 0]
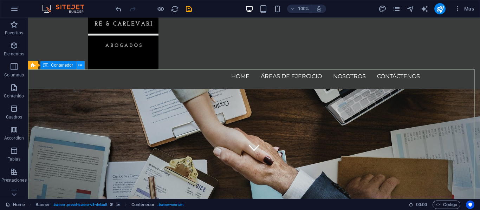
click at [79, 65] on icon at bounding box center [80, 65] width 4 height 7
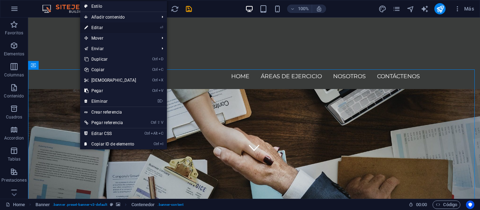
click at [113, 26] on link "⏎ Editar" at bounding box center [110, 27] width 60 height 11
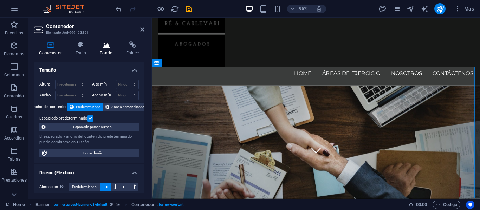
click at [106, 51] on h4 "Fondo" at bounding box center [107, 48] width 26 height 15
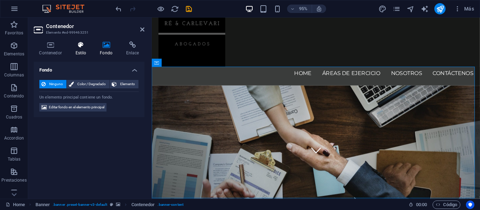
click at [87, 46] on icon at bounding box center [81, 44] width 22 height 7
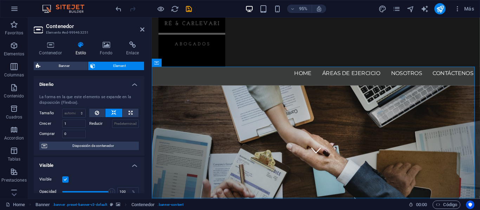
drag, startPoint x: 145, startPoint y: 85, endPoint x: 145, endPoint y: 95, distance: 9.8
click at [145, 95] on div "Contenedor Estilo Fondo Enlace Tamaño Altura Predeterminado px rem % vh vw Alto…" at bounding box center [89, 117] width 122 height 163
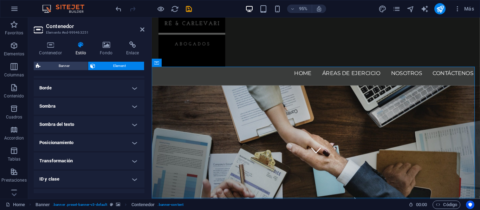
scroll to position [168, 0]
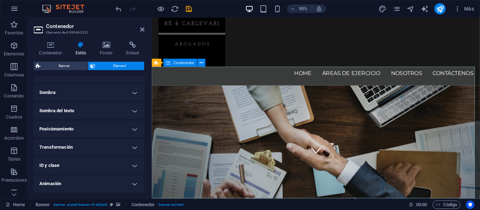
click at [54, 46] on icon at bounding box center [50, 44] width 33 height 7
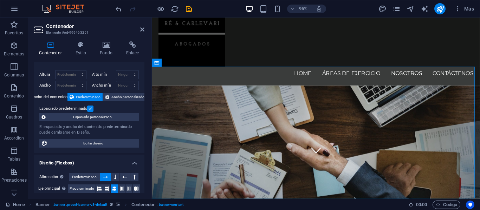
scroll to position [6, 0]
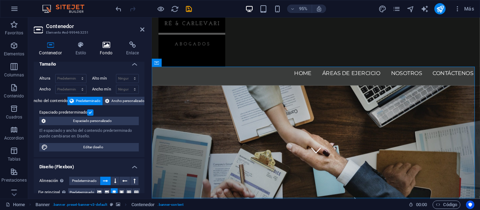
click at [104, 48] on icon at bounding box center [106, 44] width 24 height 7
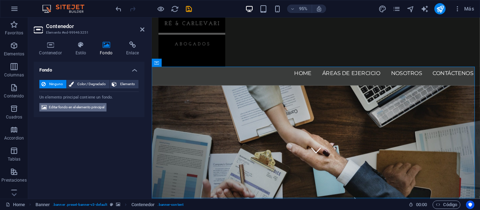
click at [96, 107] on span "Editar fondo en el elemento principal" at bounding box center [76, 107] width 55 height 8
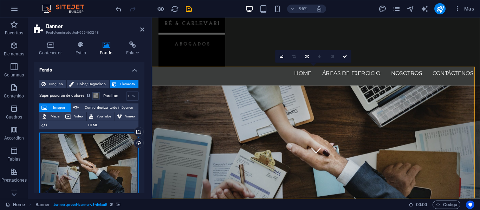
click at [117, 156] on div "Arrastra archivos aquí, haz clic para escoger archivos o selecciona archivos de…" at bounding box center [88, 167] width 99 height 68
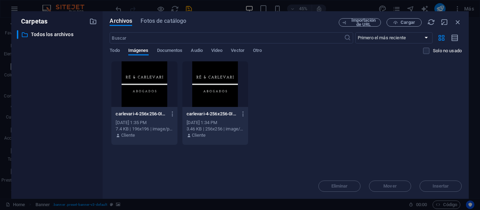
click at [332, 126] on div "carlevari-4-256x256-0IadPGzxOWhSXMfimT_K9g-LoiF-AQyahxBqXljDAqDrw.png carlevari…" at bounding box center [286, 103] width 352 height 84
click at [412, 22] on span "Cargar" at bounding box center [407, 22] width 14 height 4
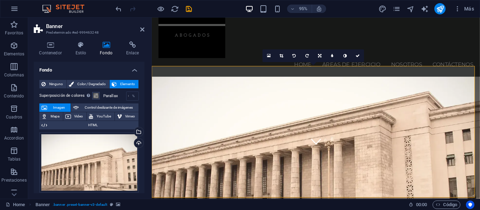
scroll to position [43, 0]
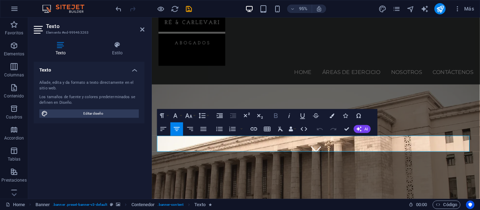
click at [277, 117] on icon "button" at bounding box center [276, 116] width 8 height 8
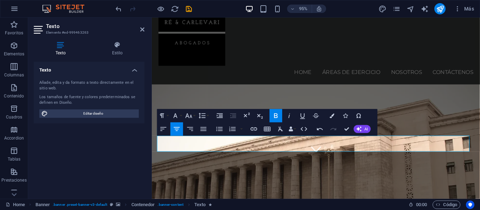
click at [277, 117] on icon "button" at bounding box center [276, 116] width 8 height 8
click at [334, 119] on button "Colors" at bounding box center [332, 115] width 13 height 13
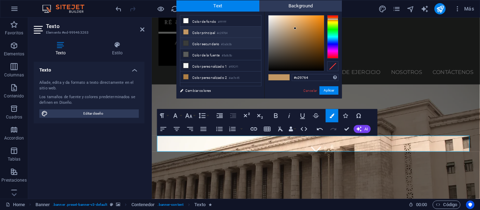
click at [212, 42] on li "Color secundario #3a3c3b" at bounding box center [220, 43] width 81 height 11
type input "#3a3c3b"
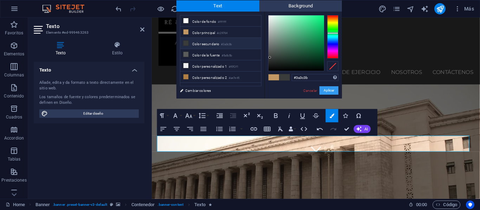
click at [333, 92] on button "Aplicar" at bounding box center [328, 90] width 19 height 8
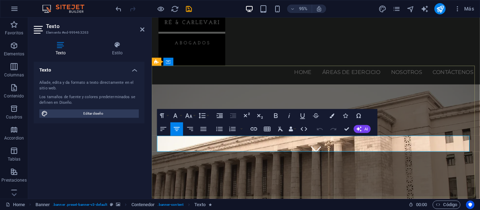
drag, startPoint x: 352, startPoint y: 152, endPoint x: 282, endPoint y: 149, distance: 69.6
click at [276, 118] on icon "button" at bounding box center [276, 116] width 4 height 5
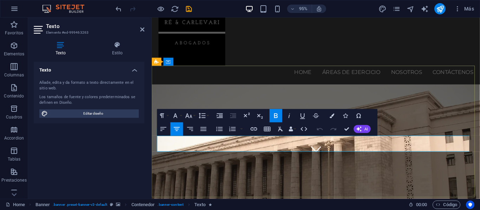
drag, startPoint x: 356, startPoint y: 150, endPoint x: 284, endPoint y: 148, distance: 71.7
click at [333, 118] on icon "button" at bounding box center [331, 116] width 5 height 5
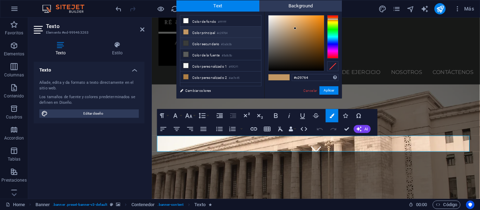
click at [215, 44] on li "Color secundario #3a3c3b" at bounding box center [220, 43] width 81 height 11
type input "#3a3c3b"
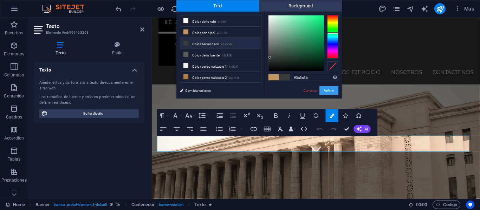
click at [329, 91] on button "Aplicar" at bounding box center [328, 90] width 19 height 8
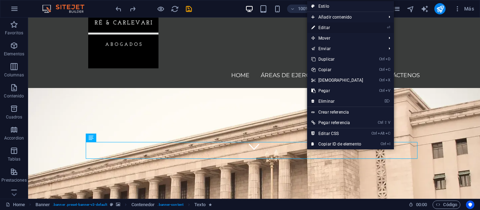
click at [320, 26] on link "⏎ Editar" at bounding box center [337, 27] width 60 height 11
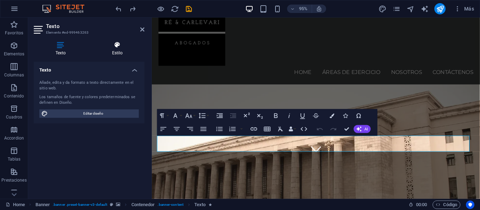
click at [117, 47] on icon at bounding box center [117, 44] width 54 height 7
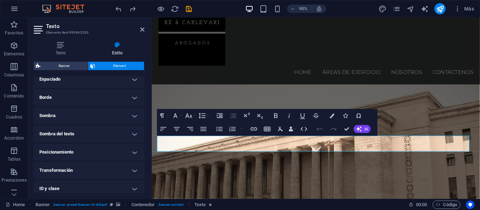
scroll to position [146, 0]
click at [133, 136] on h4 "Sombra del texto" at bounding box center [89, 133] width 111 height 17
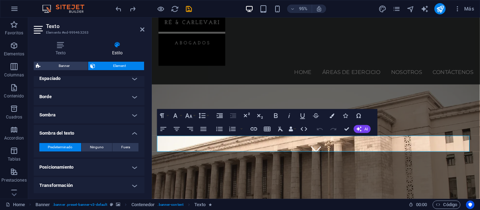
drag, startPoint x: 144, startPoint y: 153, endPoint x: 143, endPoint y: 165, distance: 12.8
click at [143, 165] on div "Texto Estilo Texto Añade, [PERSON_NAME] a texto directamente en el sitio web. L…" at bounding box center [89, 117] width 122 height 163
drag, startPoint x: 143, startPoint y: 165, endPoint x: 130, endPoint y: 113, distance: 54.2
click at [130, 113] on h4 "Sombra" at bounding box center [89, 115] width 111 height 17
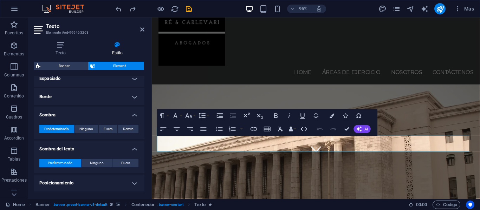
drag, startPoint x: 142, startPoint y: 131, endPoint x: 142, endPoint y: 154, distance: 22.8
click at [142, 154] on ul "Diseño La forma en la que este elemento se expande en la disposición (Flexbox).…" at bounding box center [89, 97] width 111 height 334
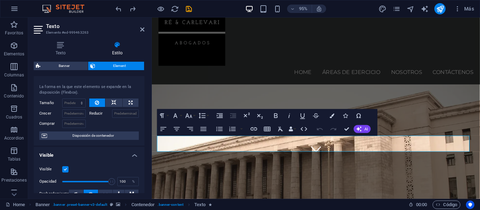
scroll to position [2, 0]
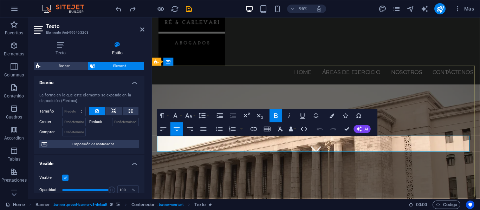
drag, startPoint x: 356, startPoint y: 152, endPoint x: 276, endPoint y: 152, distance: 80.1
click at [360, 127] on icon "button" at bounding box center [358, 129] width 5 height 5
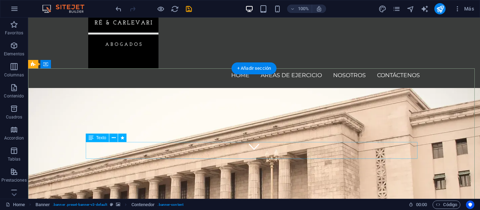
drag, startPoint x: 280, startPoint y: 149, endPoint x: 282, endPoint y: 145, distance: 3.9
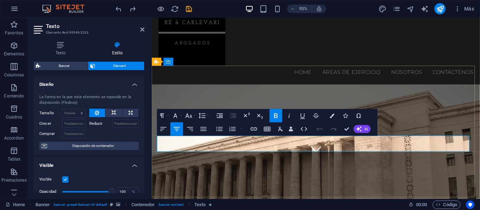
drag, startPoint x: 356, startPoint y: 146, endPoint x: 274, endPoint y: 152, distance: 82.1
click at [294, 131] on button "Data Bindings" at bounding box center [292, 129] width 9 height 13
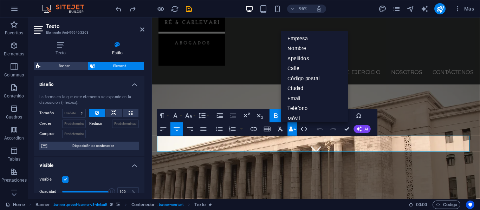
click at [294, 131] on button "Data Bindings" at bounding box center [292, 129] width 9 height 13
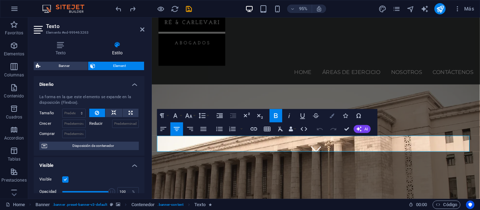
click at [332, 116] on icon "button" at bounding box center [331, 116] width 5 height 5
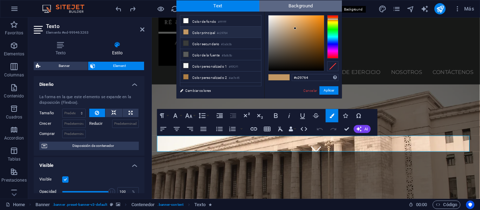
click at [288, 5] on span "Background" at bounding box center [300, 5] width 83 height 11
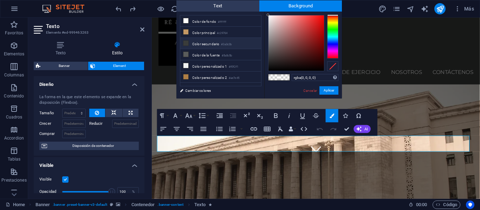
click at [215, 41] on li "Color secundario #3a3c3b" at bounding box center [220, 43] width 81 height 11
type input "rgba(58, 60, 59, 0)"
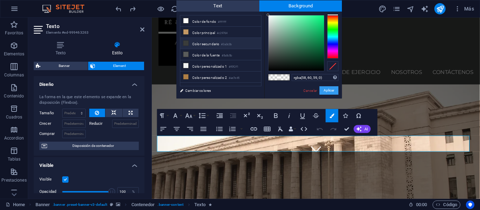
click at [327, 90] on button "Aplicar" at bounding box center [328, 90] width 19 height 8
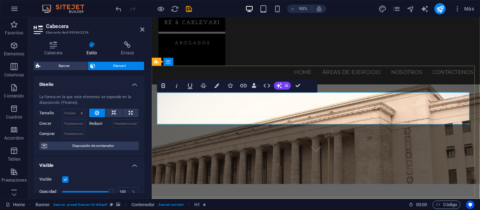
click at [217, 87] on icon "button" at bounding box center [217, 86] width 5 height 5
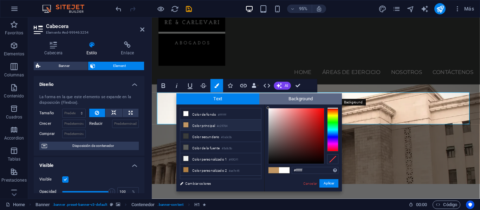
click at [282, 99] on span "Background" at bounding box center [300, 98] width 83 height 11
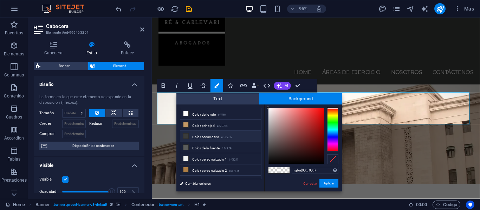
click at [218, 137] on li "Color secundario #3a3c3b" at bounding box center [220, 136] width 81 height 11
type input "rgba(58, 60, 59, 0)"
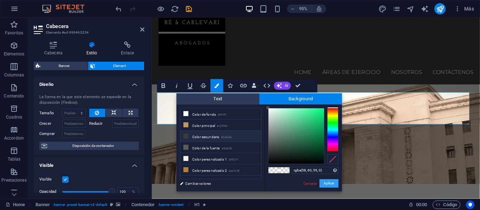
click at [326, 184] on button "Aplicar" at bounding box center [328, 183] width 19 height 8
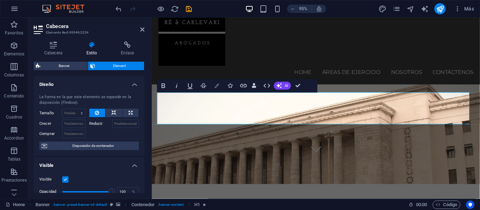
click at [218, 87] on icon "button" at bounding box center [217, 86] width 5 height 5
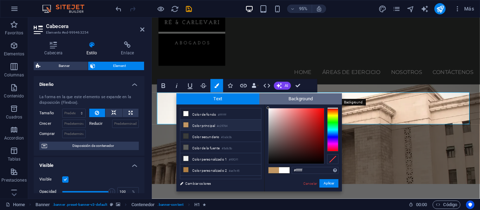
click at [280, 99] on span "Background" at bounding box center [300, 98] width 83 height 11
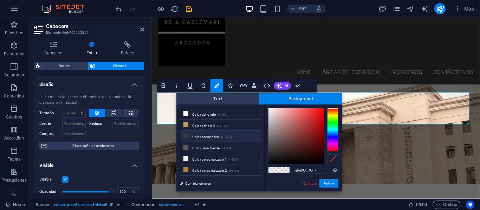
click at [219, 137] on li "Color secundario #3a3c3b" at bounding box center [220, 136] width 81 height 11
type input "rgba(58, 60, 59, 0)"
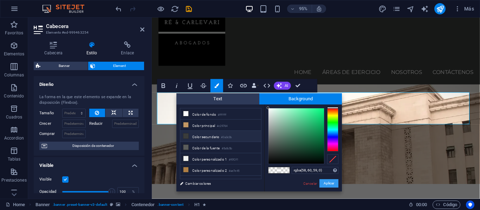
click at [331, 184] on button "Aplicar" at bounding box center [328, 183] width 19 height 8
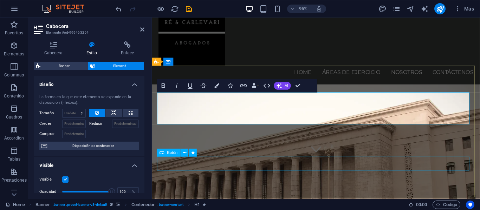
drag, startPoint x: 292, startPoint y: 165, endPoint x: 398, endPoint y: 157, distance: 106.7
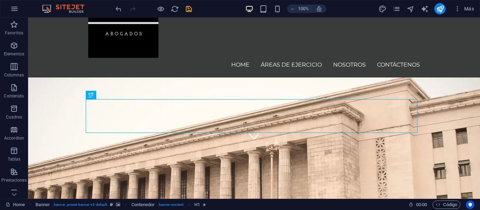
scroll to position [27, 0]
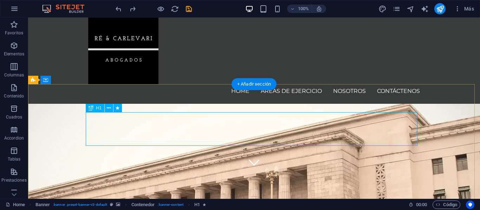
drag, startPoint x: 283, startPoint y: 138, endPoint x: 280, endPoint y: 142, distance: 5.0
